Goal: Transaction & Acquisition: Purchase product/service

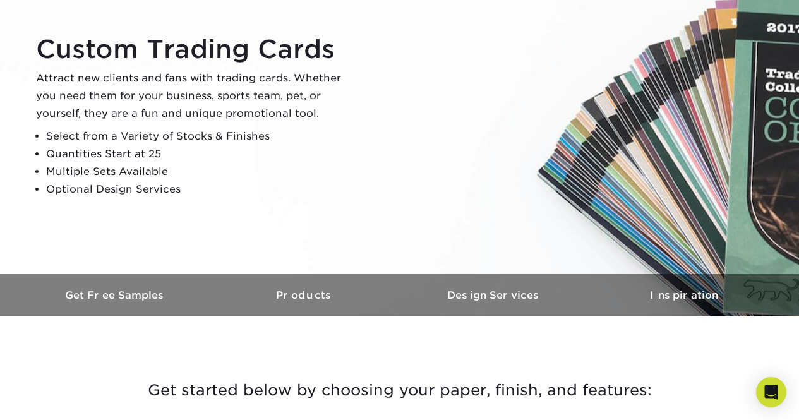
scroll to position [123, 0]
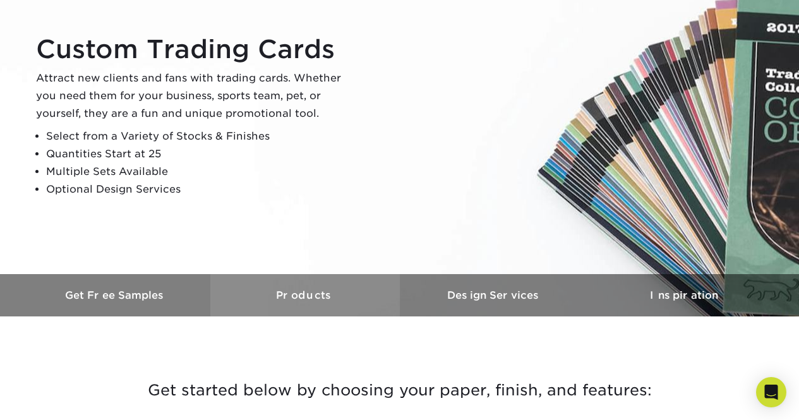
click at [290, 295] on h3 "Products" at bounding box center [304, 295] width 189 height 12
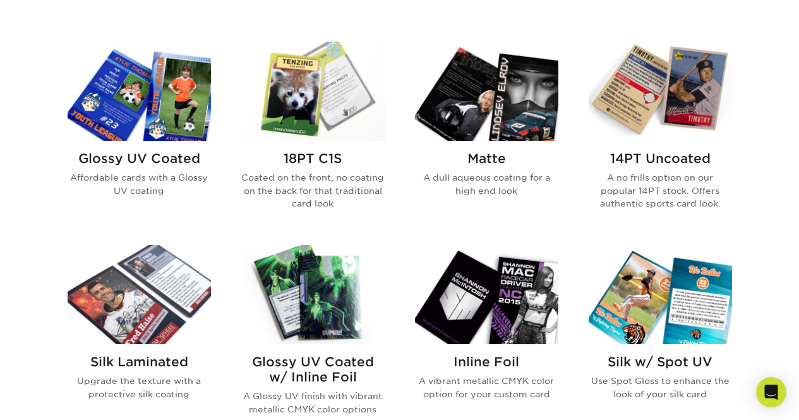
scroll to position [596, 0]
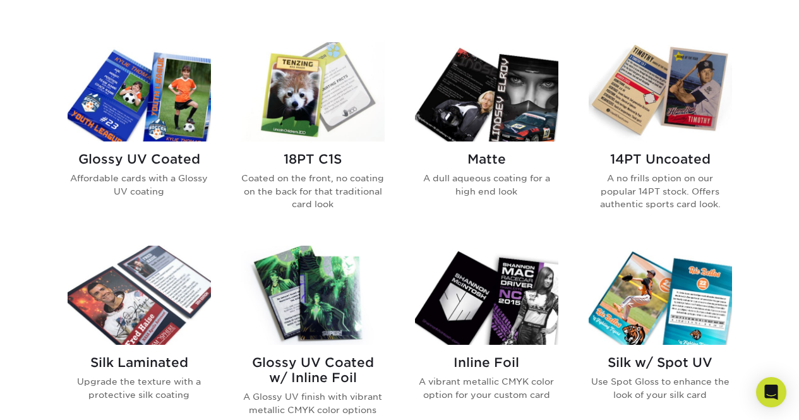
click at [657, 194] on p "A no frills option on our popular 14PT stock. Offers authentic sports card look." at bounding box center [660, 191] width 143 height 39
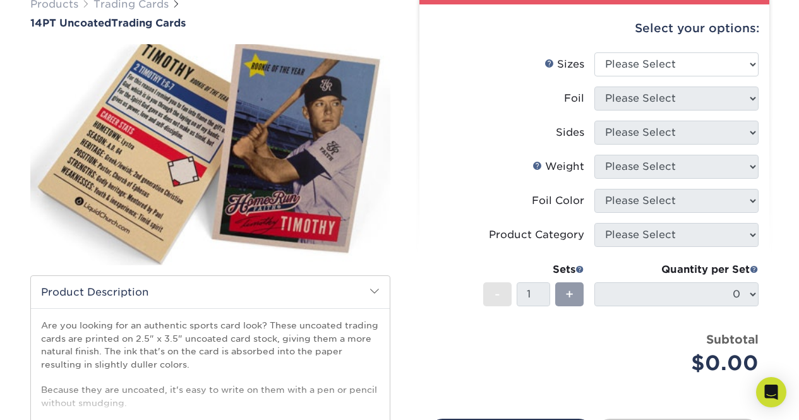
scroll to position [90, 0]
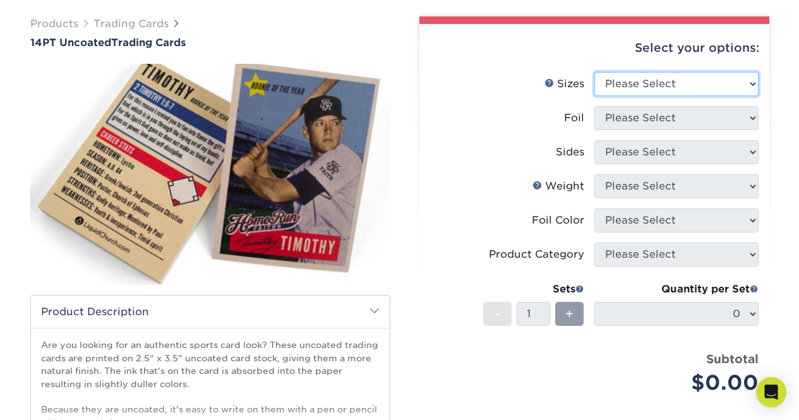
click at [702, 87] on select "Please Select 2.5" x 3.5"" at bounding box center [676, 84] width 164 height 24
select select "2.50x3.50"
click at [594, 72] on select "Please Select 2.5" x 3.5"" at bounding box center [676, 84] width 164 height 24
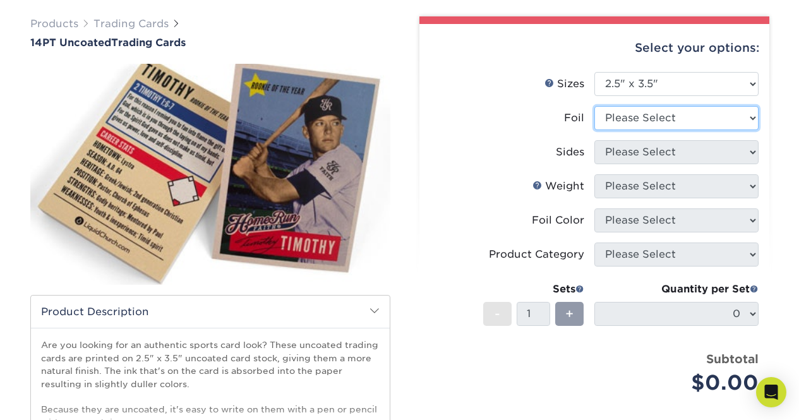
click at [662, 121] on select "Please Select Yes No" at bounding box center [676, 118] width 164 height 24
select select "1"
click at [594, 106] on select "Please Select Yes No" at bounding box center [676, 118] width 164 height 24
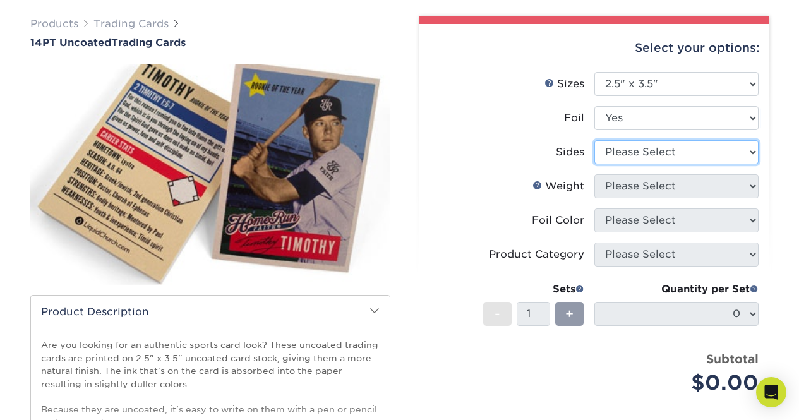
click at [649, 151] on select "Please Select Print Both Sides - Foil Both Sides Print Both Sides - Foil Front …" at bounding box center [676, 152] width 164 height 24
select select "34527644-b4fd-4ffb-9092-1318eefcd9d9"
click at [594, 140] on select "Please Select Print Both Sides - Foil Both Sides Print Both Sides - Foil Front …" at bounding box center [676, 152] width 164 height 24
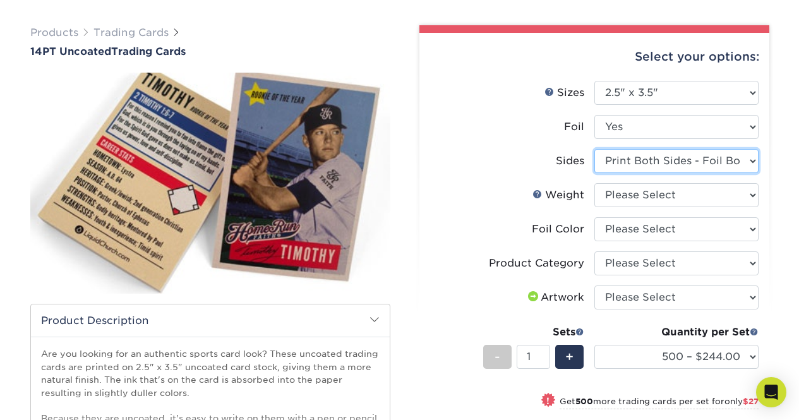
scroll to position [0, 0]
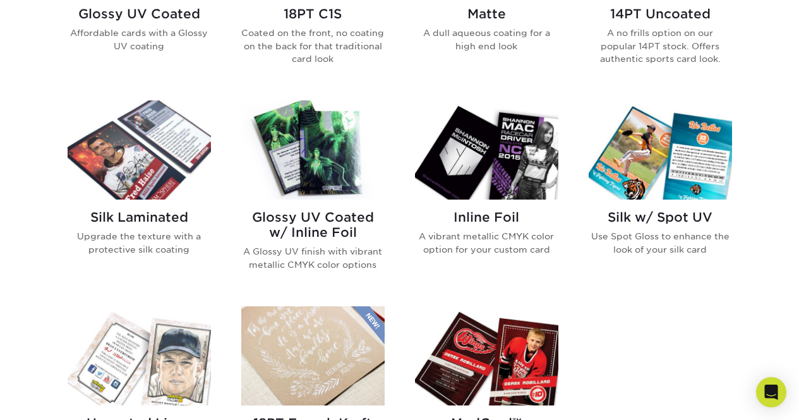
scroll to position [742, 0]
